Goal: Information Seeking & Learning: Learn about a topic

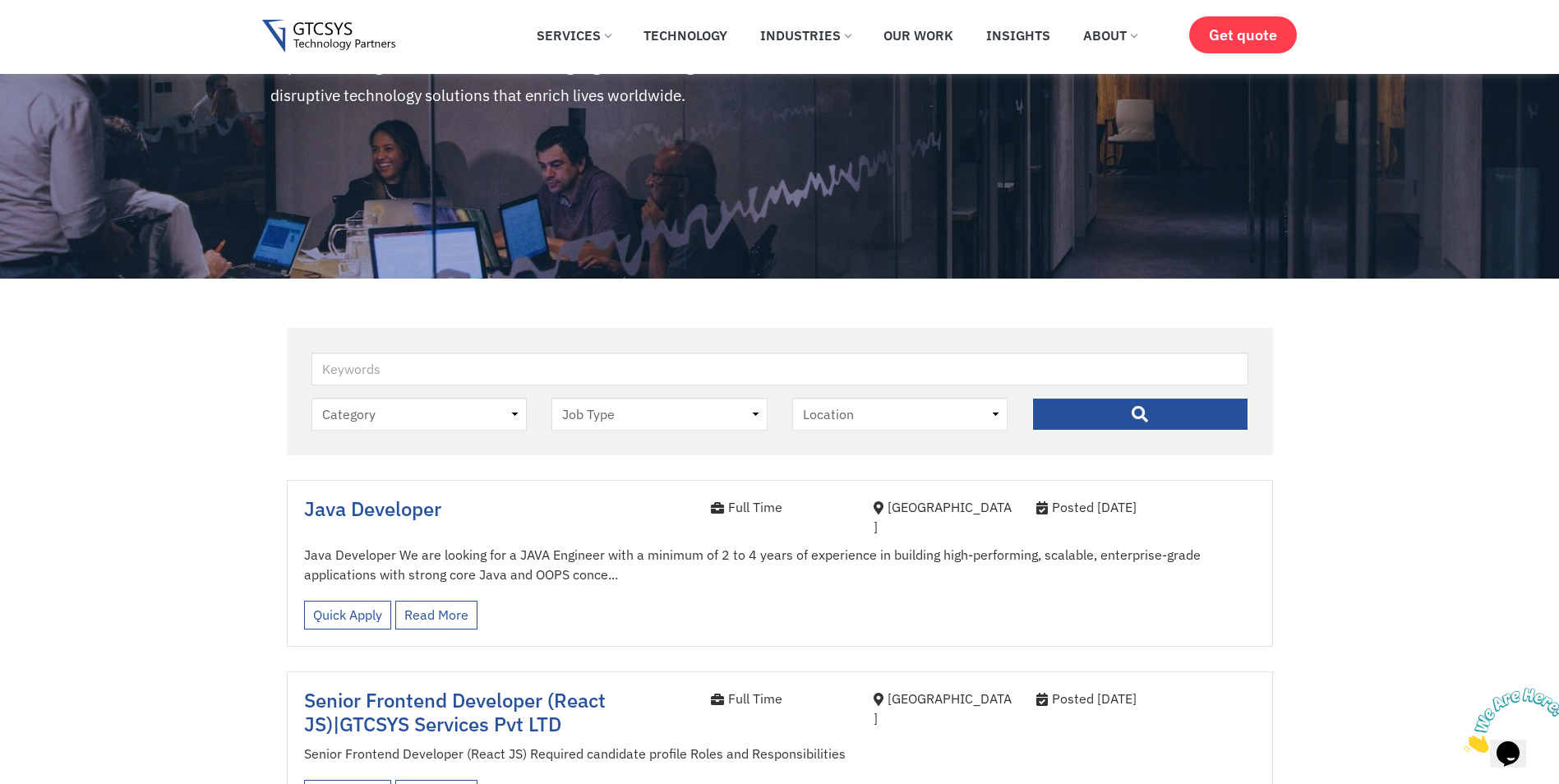
scroll to position [151, 0]
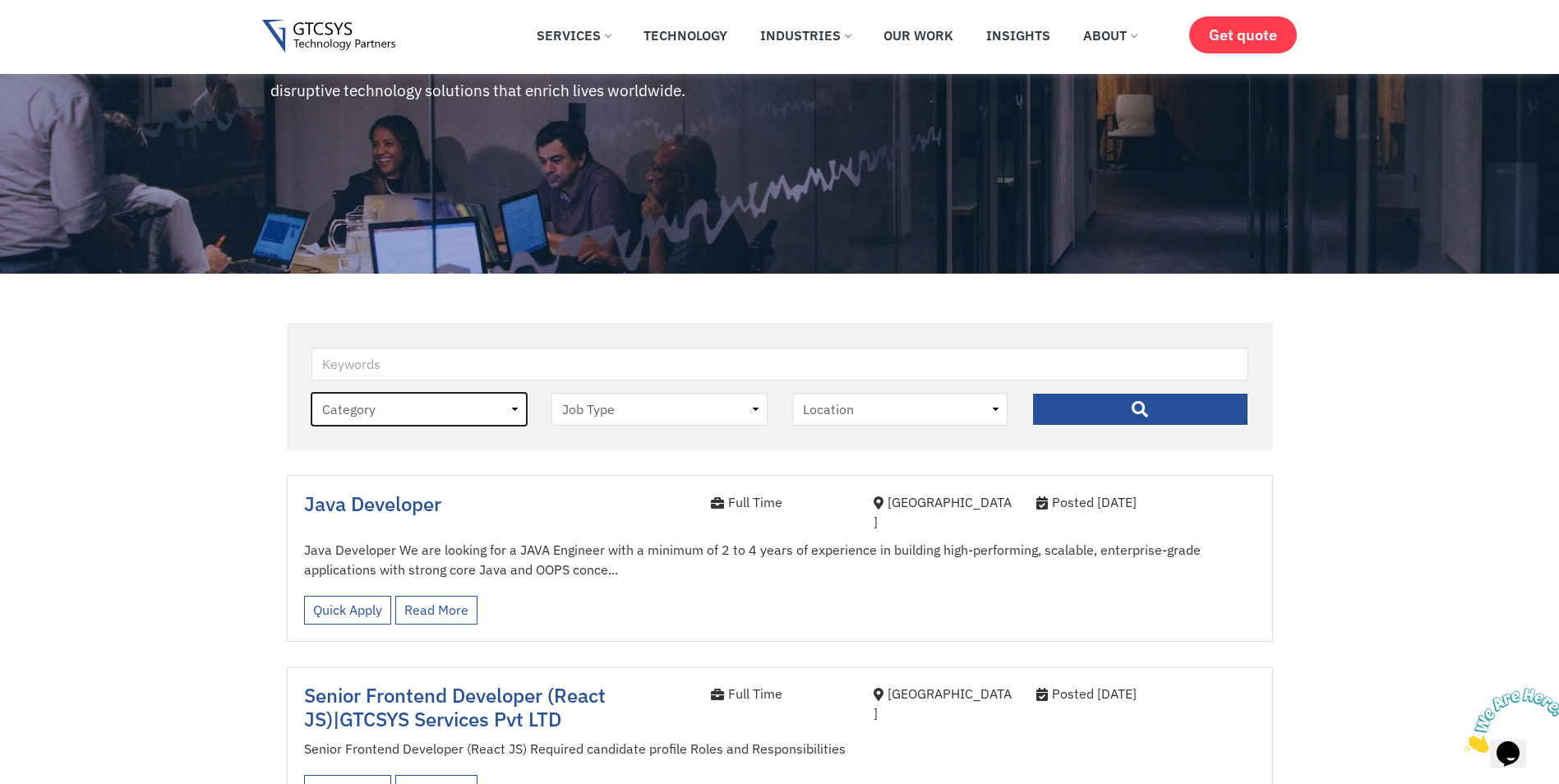
click at [408, 409] on select "Category job" at bounding box center [419, 409] width 216 height 32
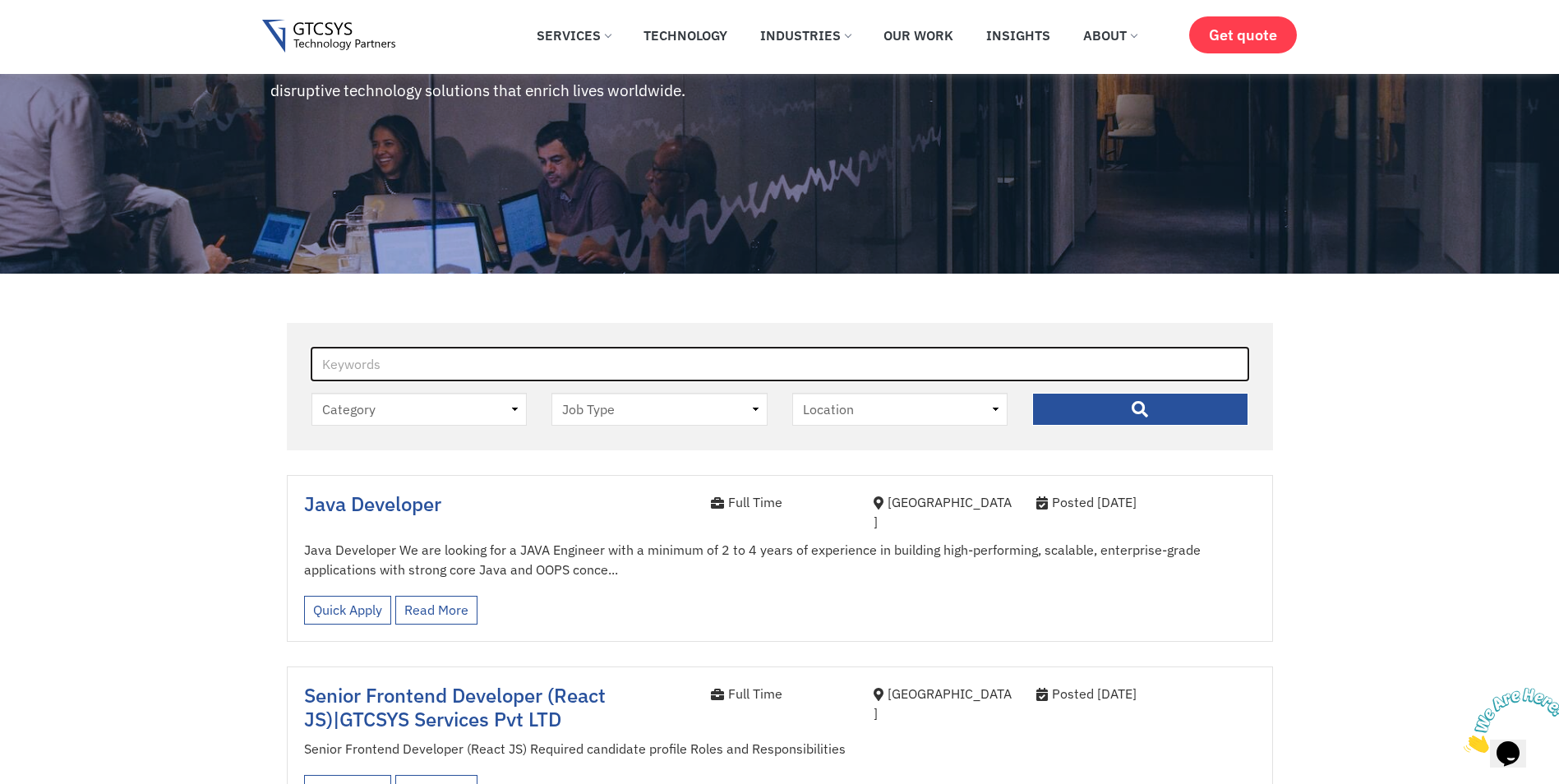
click at [408, 372] on input "Keywords" at bounding box center [780, 364] width 937 height 32
type input "Senior Angular"
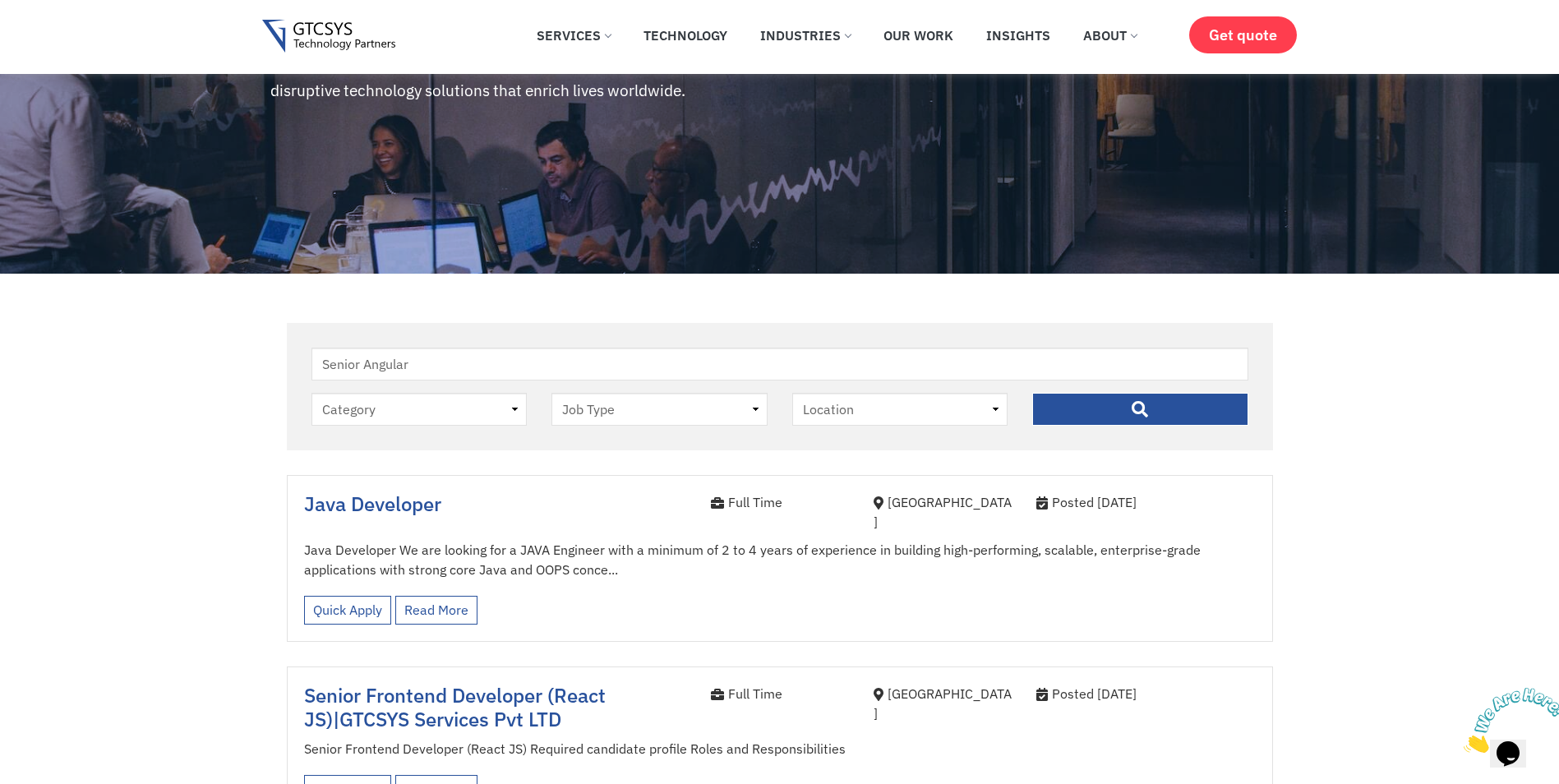
click at [1092, 415] on input "" at bounding box center [1140, 409] width 216 height 32
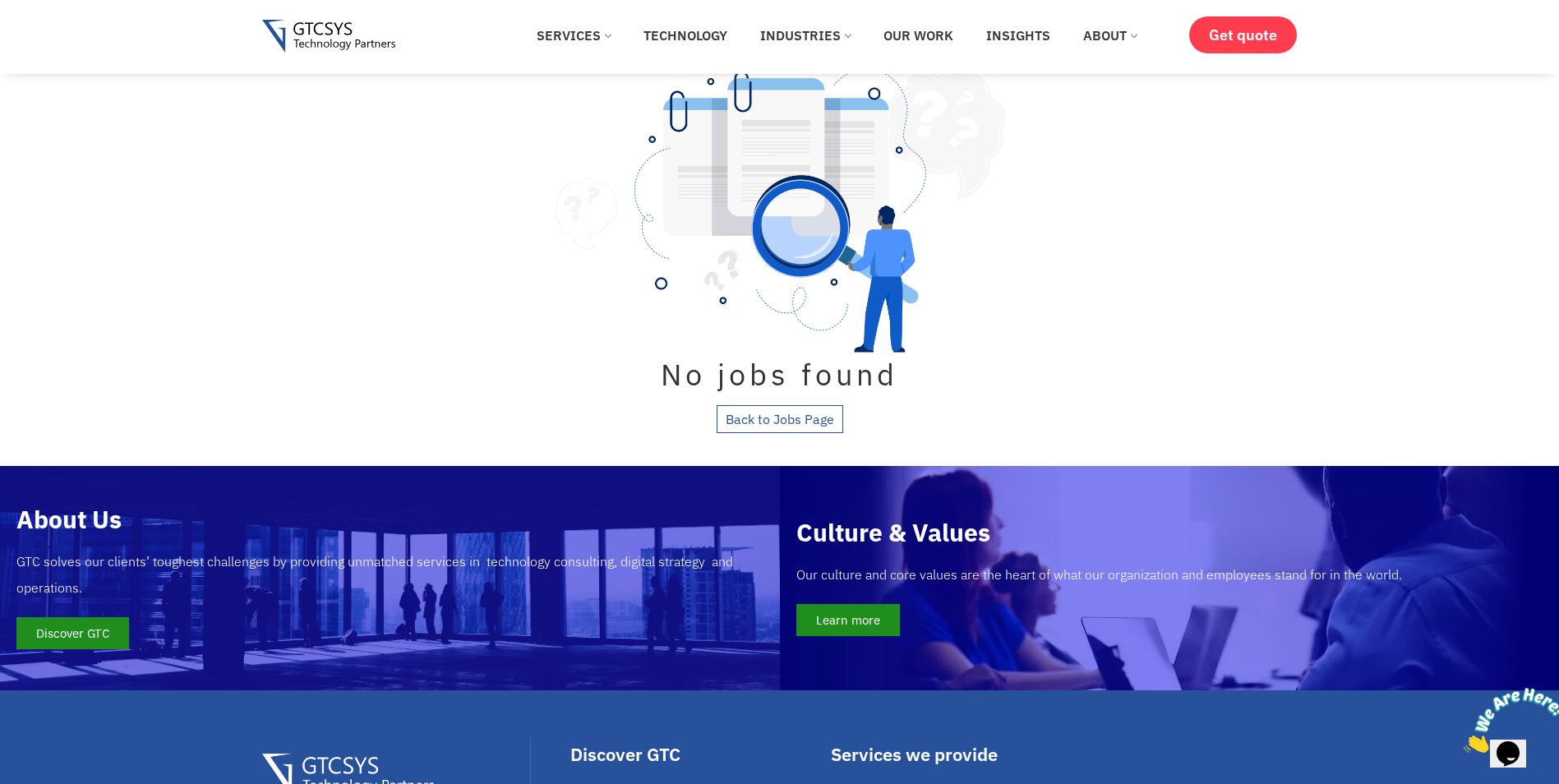
scroll to position [672, 0]
